Goal: Find specific page/section: Find specific page/section

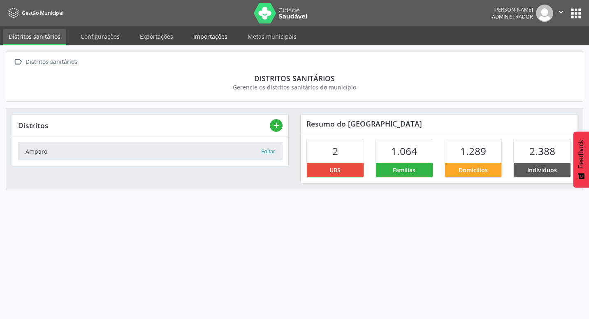
click at [213, 33] on link "Importações" at bounding box center [211, 36] width 46 height 14
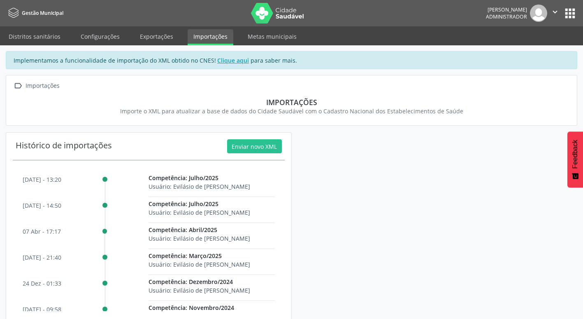
click at [251, 15] on img at bounding box center [278, 13] width 54 height 21
